Goal: Information Seeking & Learning: Check status

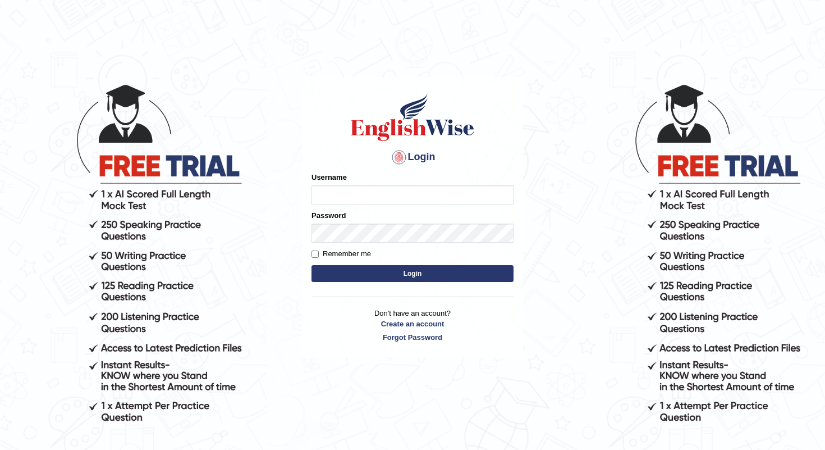
type input "shanti"
click at [422, 272] on button "Login" at bounding box center [413, 273] width 202 height 17
type input "shanti"
click at [422, 272] on button "Login" at bounding box center [413, 273] width 202 height 17
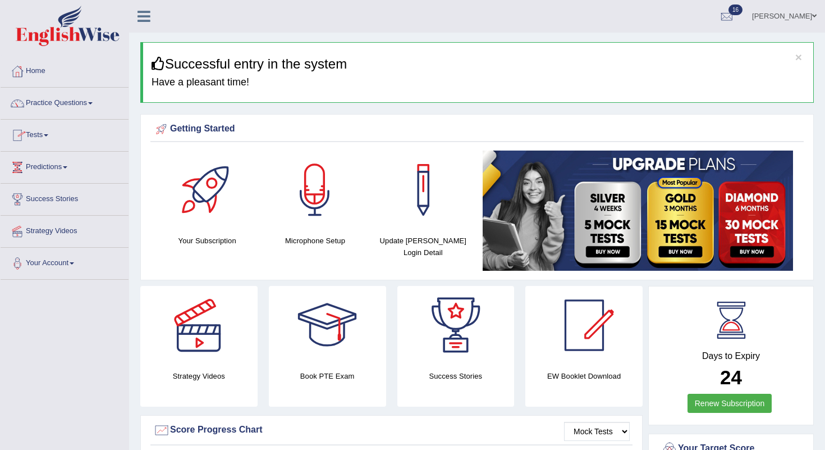
click at [31, 130] on link "Tests" at bounding box center [65, 134] width 128 height 28
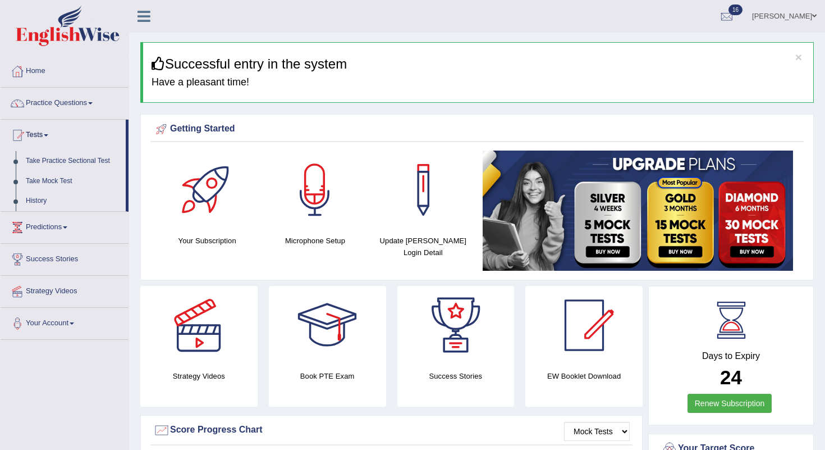
click at [42, 200] on link "History" at bounding box center [73, 201] width 105 height 20
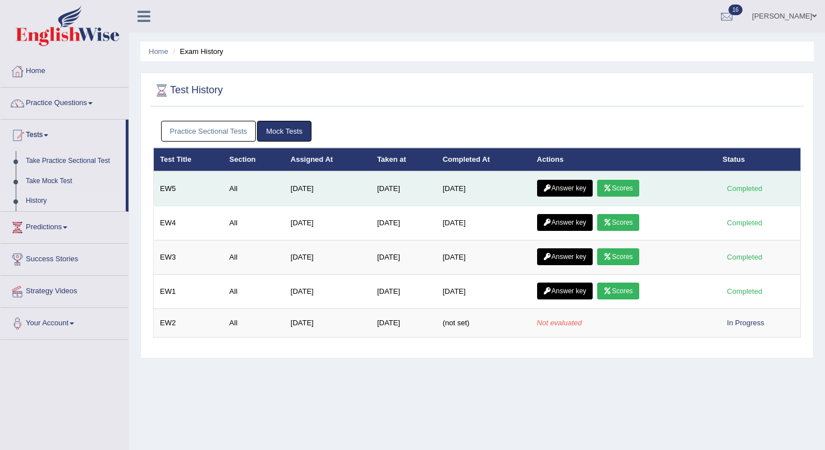
click at [627, 189] on link "Scores" at bounding box center [618, 188] width 42 height 17
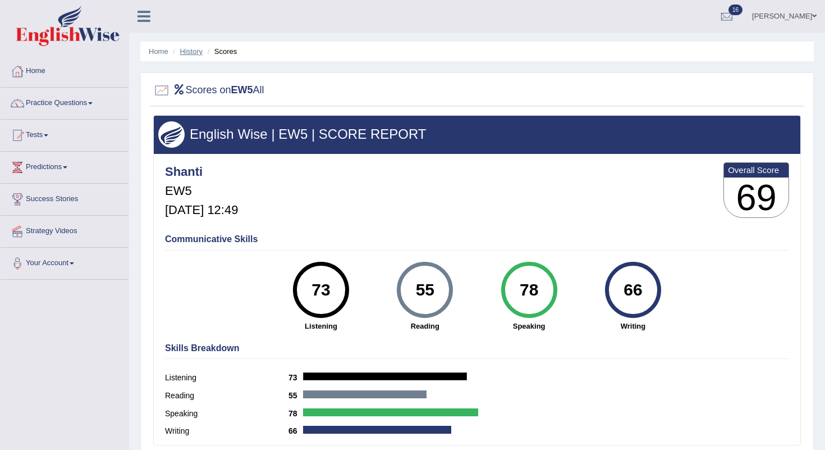
click at [190, 53] on link "History" at bounding box center [191, 51] width 22 height 8
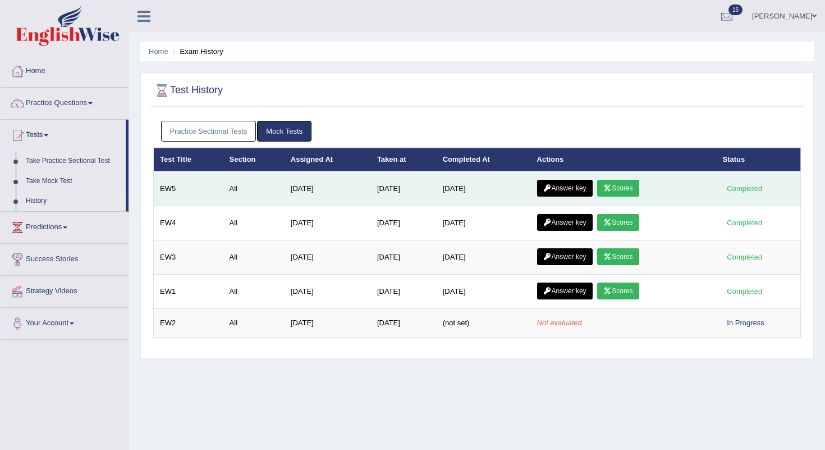
click at [556, 187] on link "Answer key" at bounding box center [565, 188] width 56 height 17
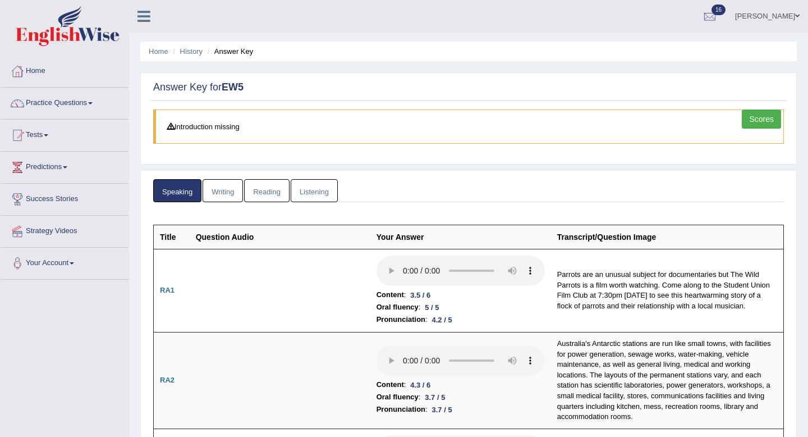
click at [221, 193] on link "Writing" at bounding box center [223, 190] width 40 height 23
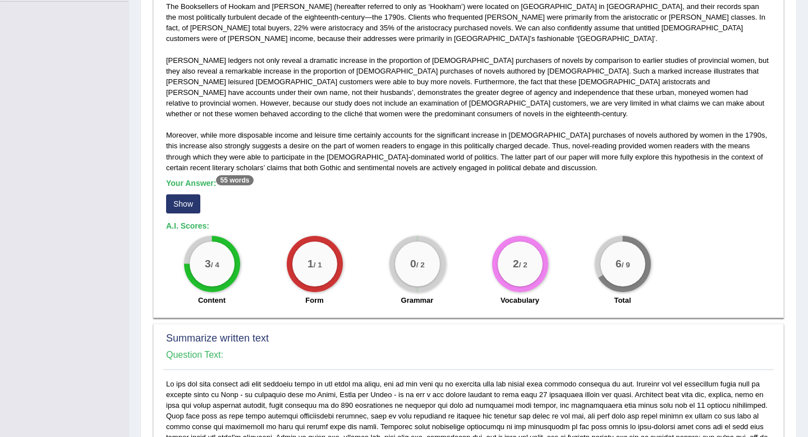
scroll to position [285, 0]
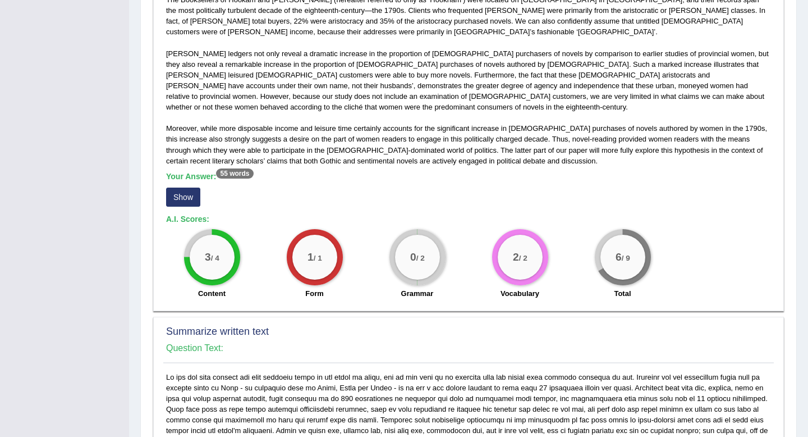
click at [177, 188] on button "Show" at bounding box center [183, 197] width 34 height 19
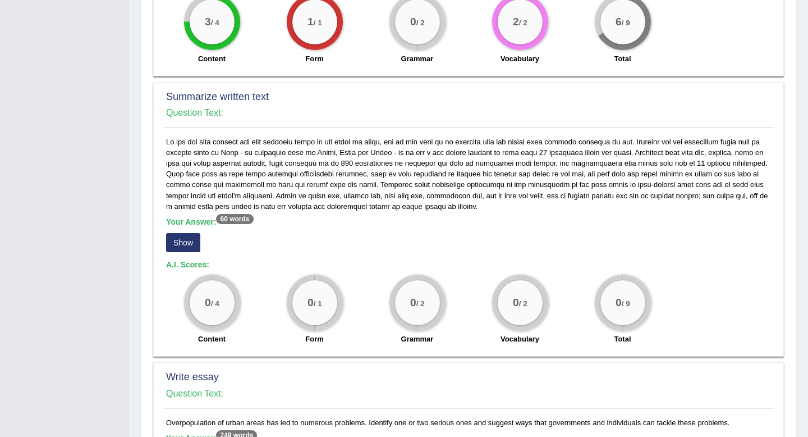
scroll to position [531, 0]
click at [183, 232] on button "Show" at bounding box center [183, 241] width 34 height 19
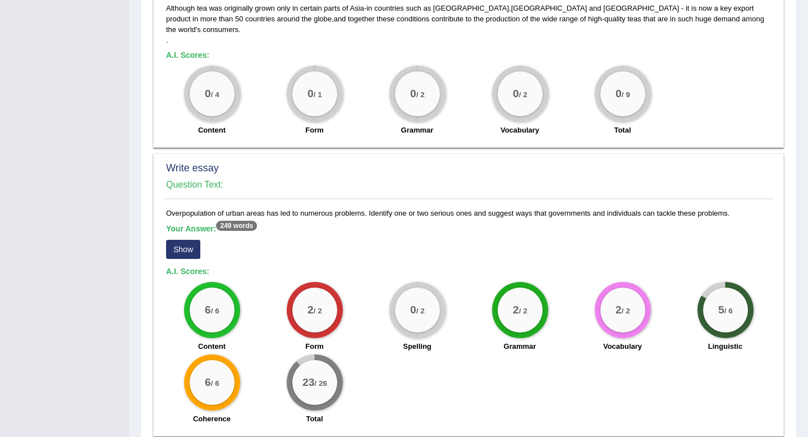
scroll to position [761, 0]
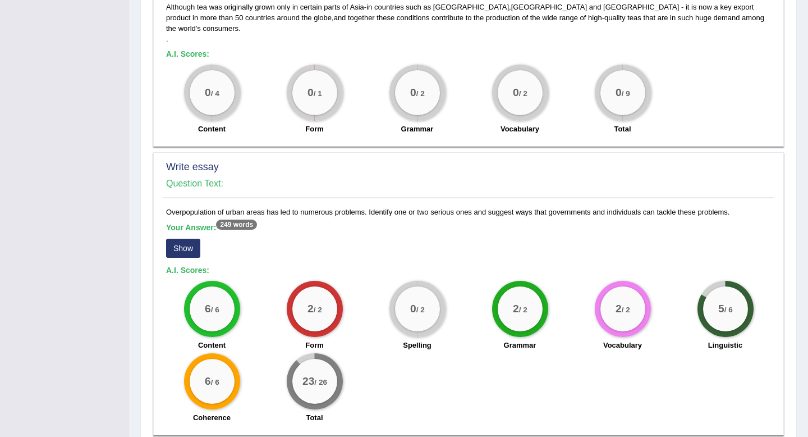
click at [171, 239] on button "Show" at bounding box center [183, 248] width 34 height 19
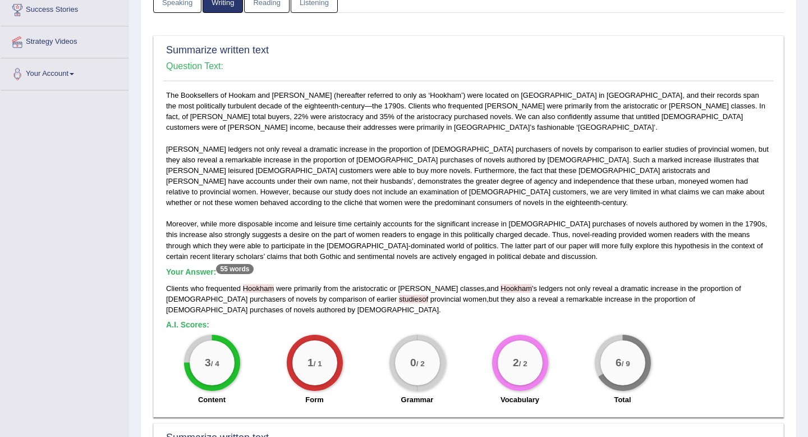
scroll to position [0, 0]
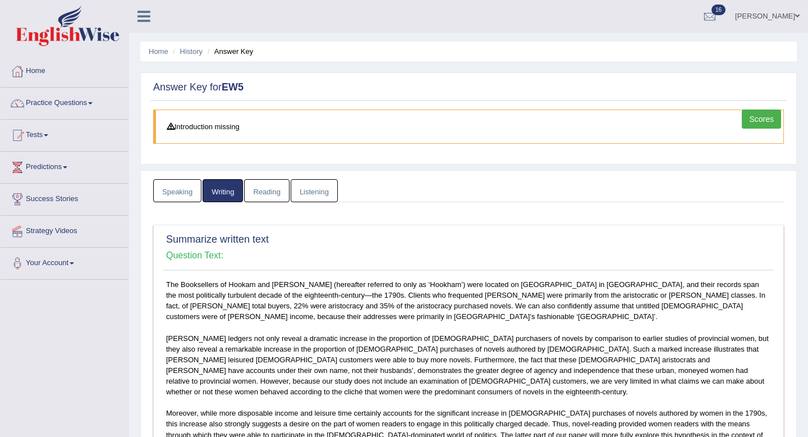
click at [268, 193] on link "Reading" at bounding box center [266, 190] width 45 height 23
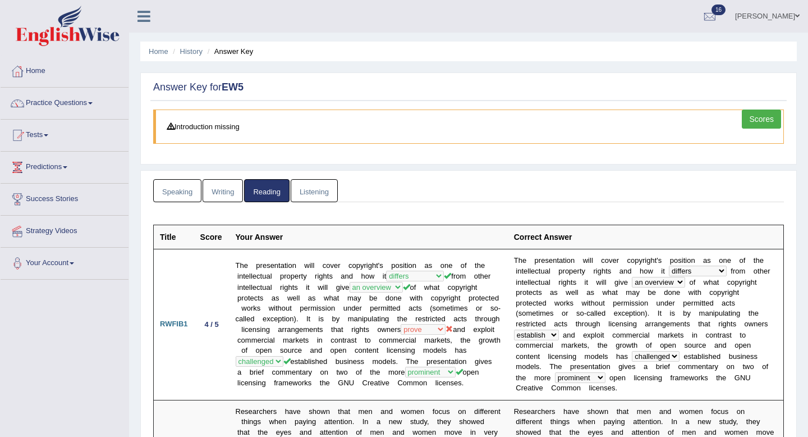
click at [308, 194] on link "Listening" at bounding box center [314, 190] width 47 height 23
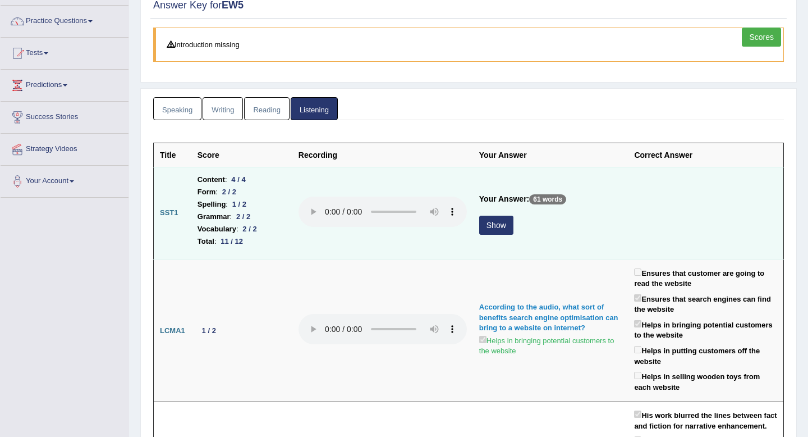
scroll to position [87, 0]
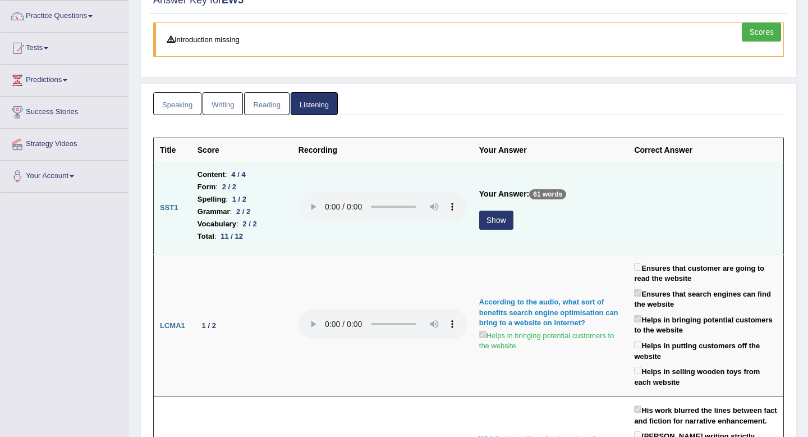
click at [498, 222] on button "Show" at bounding box center [496, 220] width 34 height 19
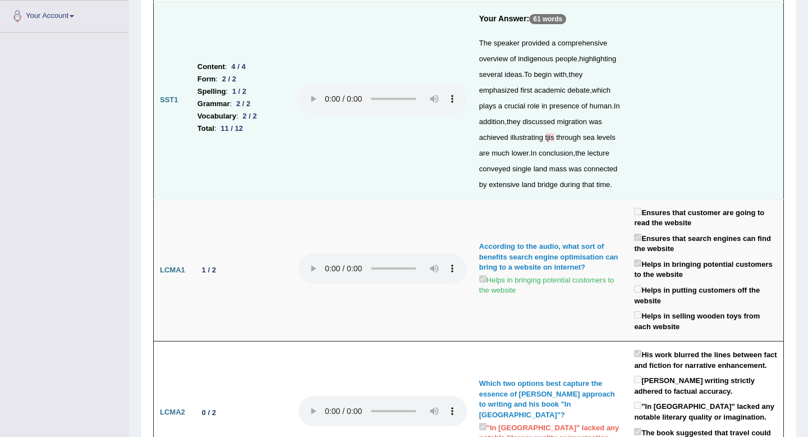
scroll to position [0, 0]
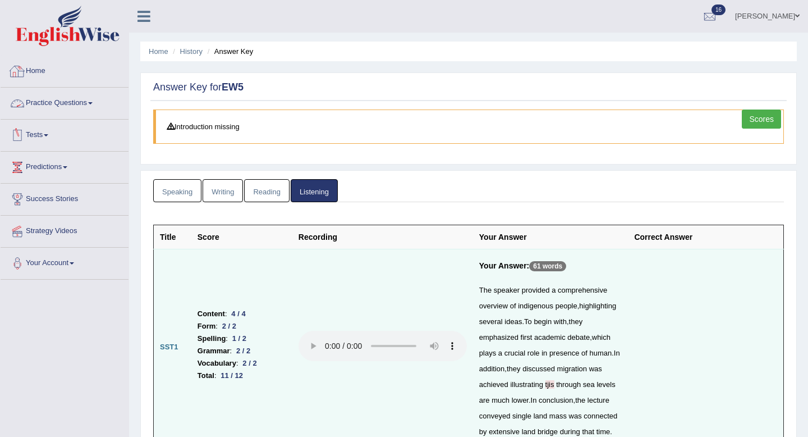
click at [31, 66] on link "Home" at bounding box center [65, 70] width 128 height 28
